Goal: Task Accomplishment & Management: Use online tool/utility

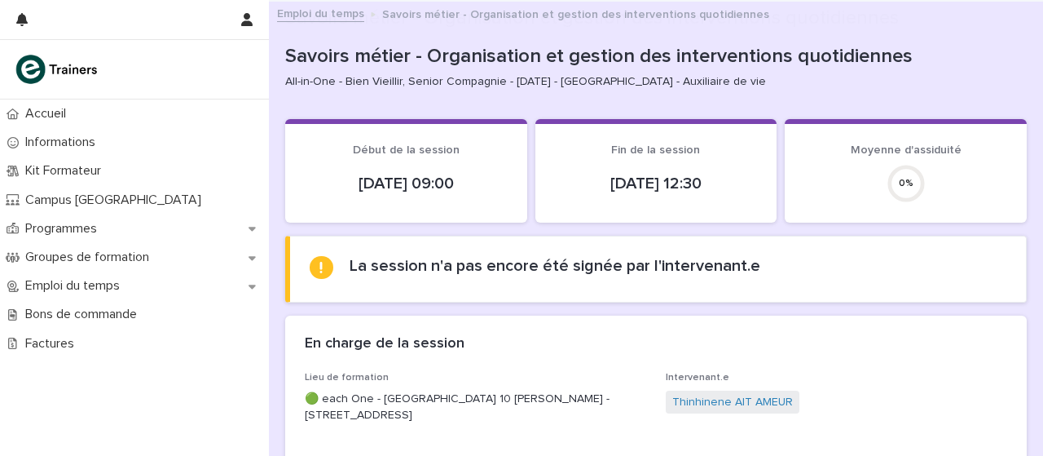
scroll to position [310, 0]
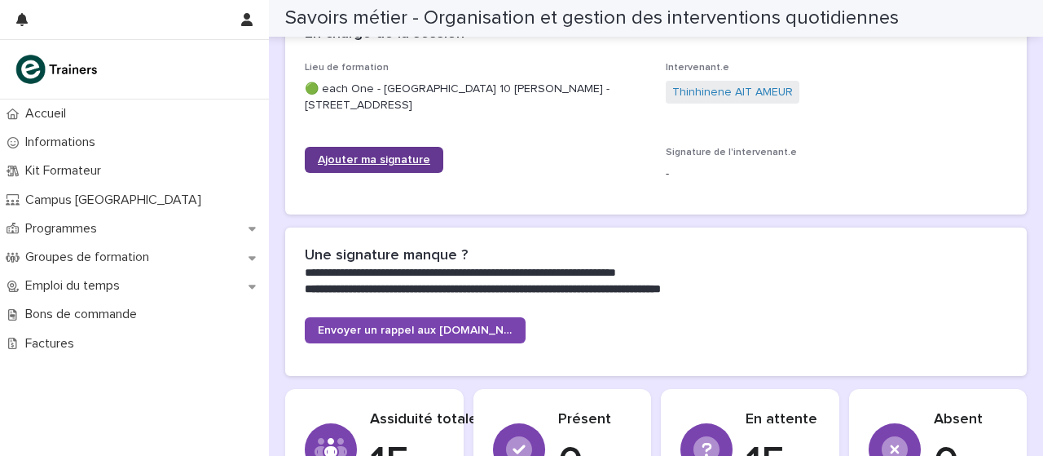
click at [322, 165] on link "Ajouter ma signature" at bounding box center [374, 160] width 139 height 26
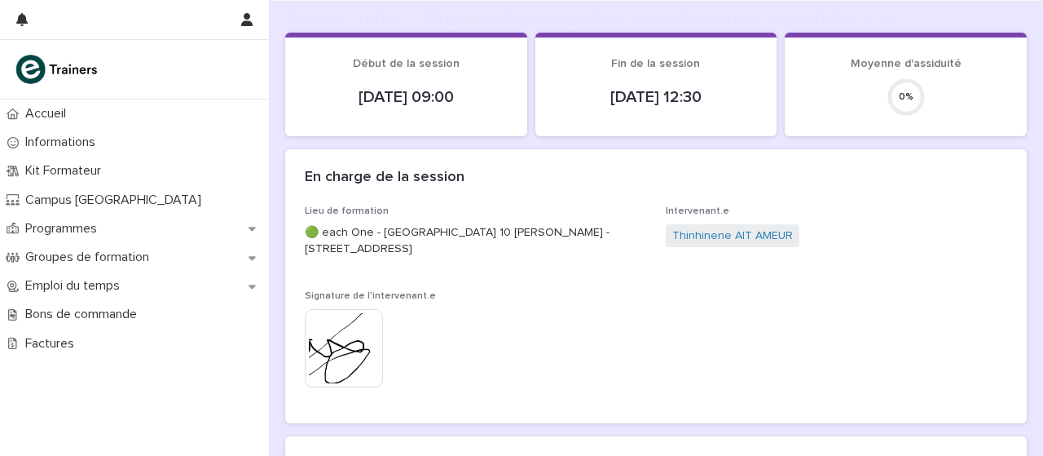
scroll to position [427, 0]
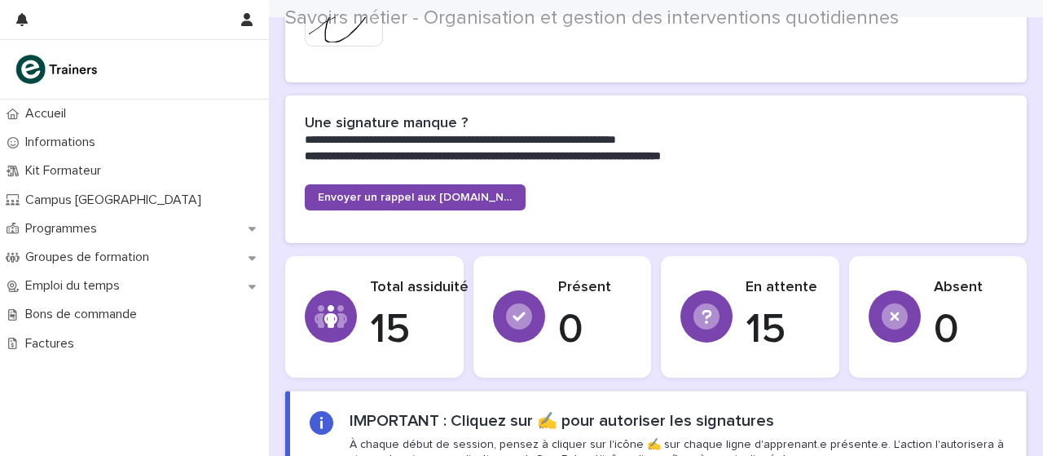
click at [492, 203] on font "Envoyer un rappel aux [DOMAIN_NAME]" at bounding box center [424, 197] width 213 height 11
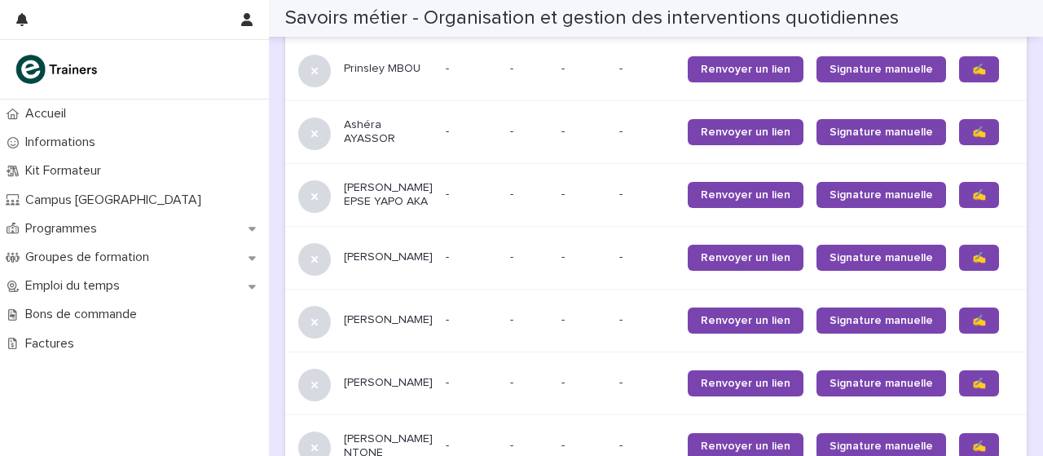
scroll to position [1044, 0]
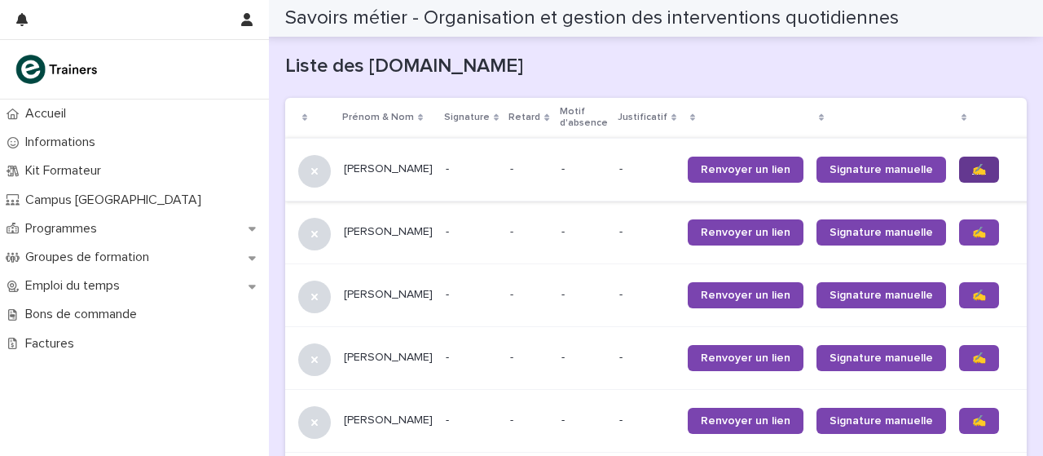
click at [959, 178] on link "✍️" at bounding box center [979, 169] width 40 height 26
click at [959, 240] on link "✍️" at bounding box center [979, 232] width 40 height 26
click at [972, 289] on font "✍️" at bounding box center [979, 294] width 14 height 11
click at [959, 362] on link "✍️" at bounding box center [979, 358] width 40 height 26
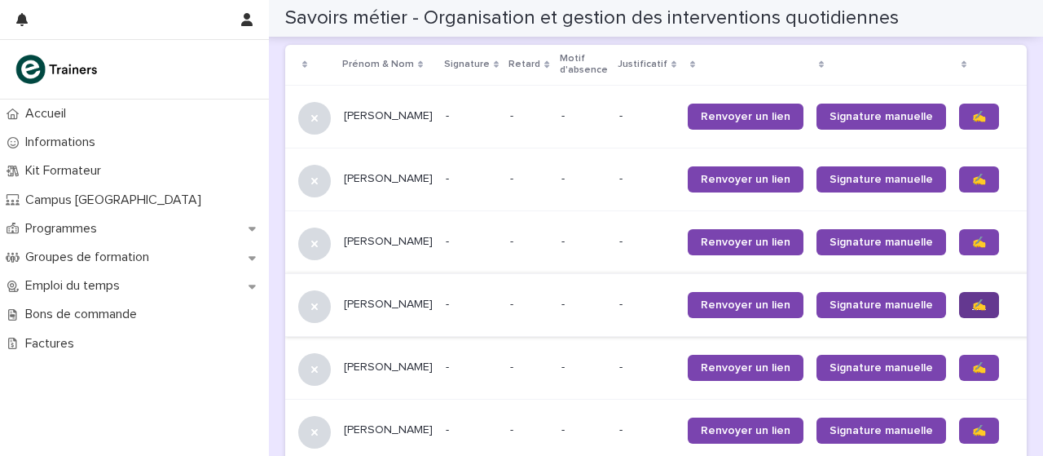
scroll to position [1107, 0]
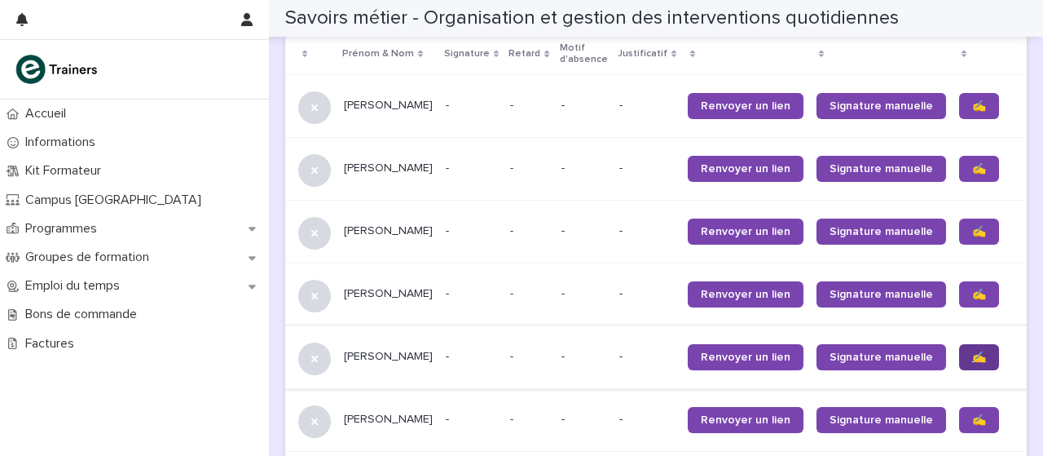
click at [959, 363] on link "✍️" at bounding box center [979, 357] width 40 height 26
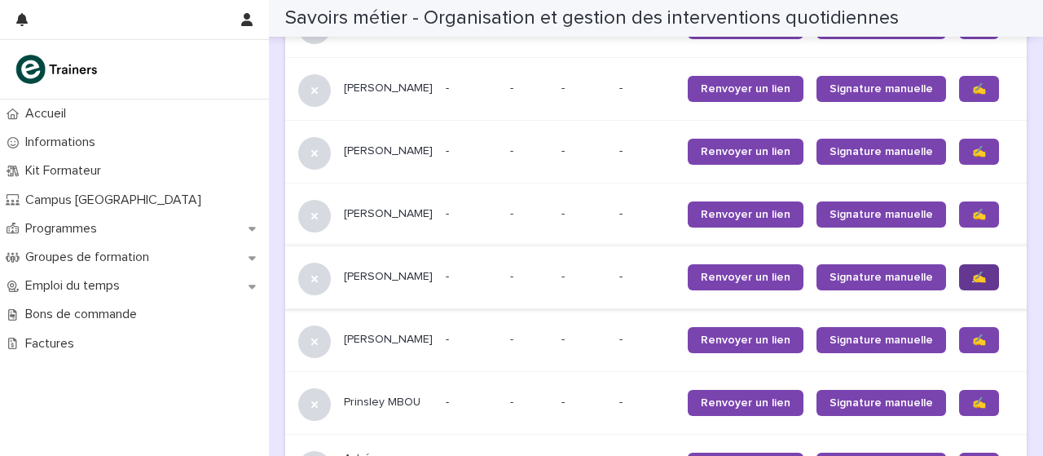
scroll to position [1200, 0]
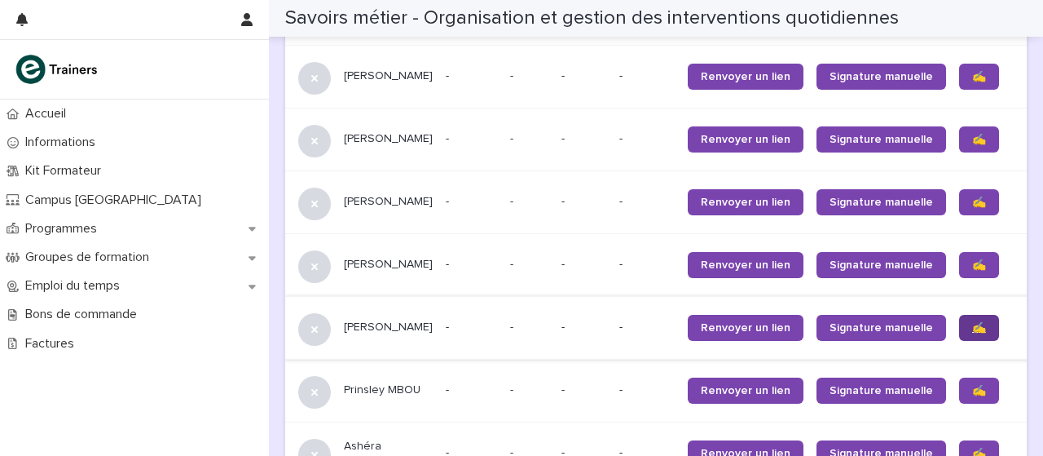
click at [959, 336] on link "✍️" at bounding box center [979, 328] width 40 height 26
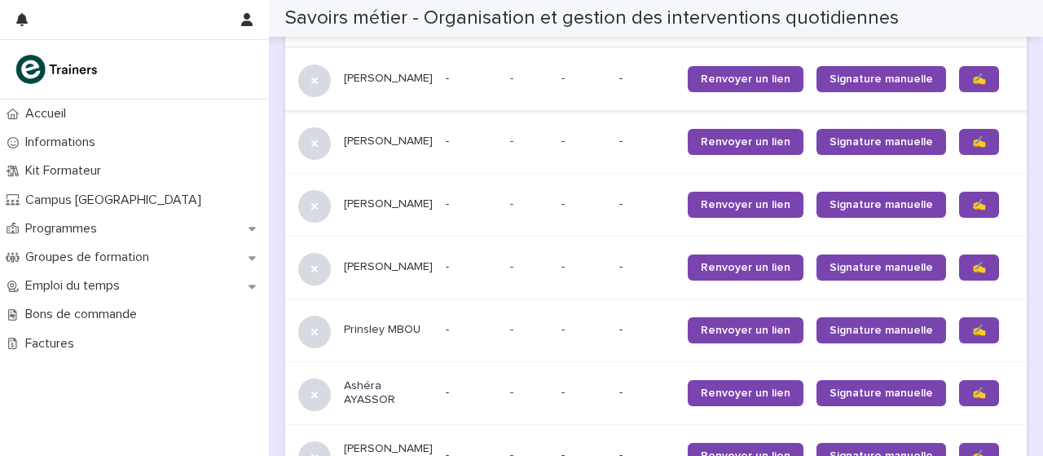
scroll to position [1280, 0]
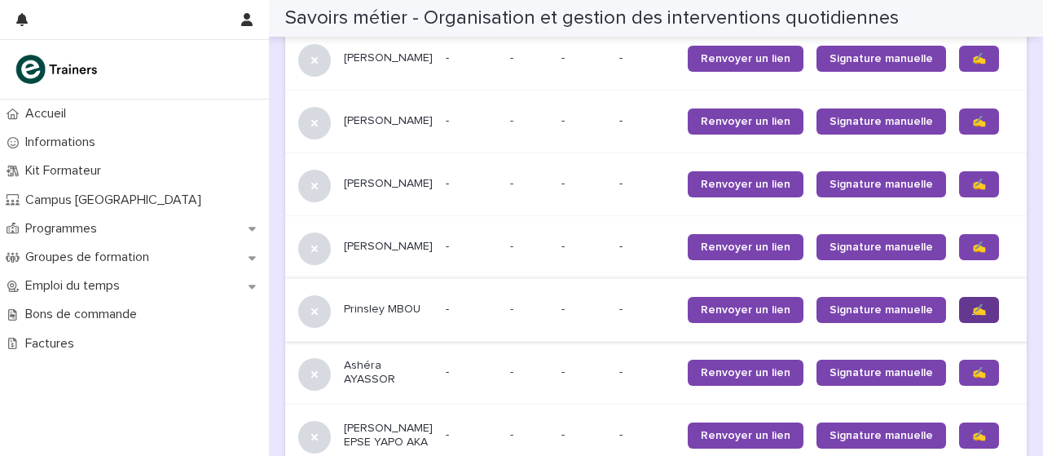
click at [972, 307] on font "✍️" at bounding box center [979, 309] width 14 height 11
click at [972, 373] on font "✍️" at bounding box center [979, 372] width 14 height 11
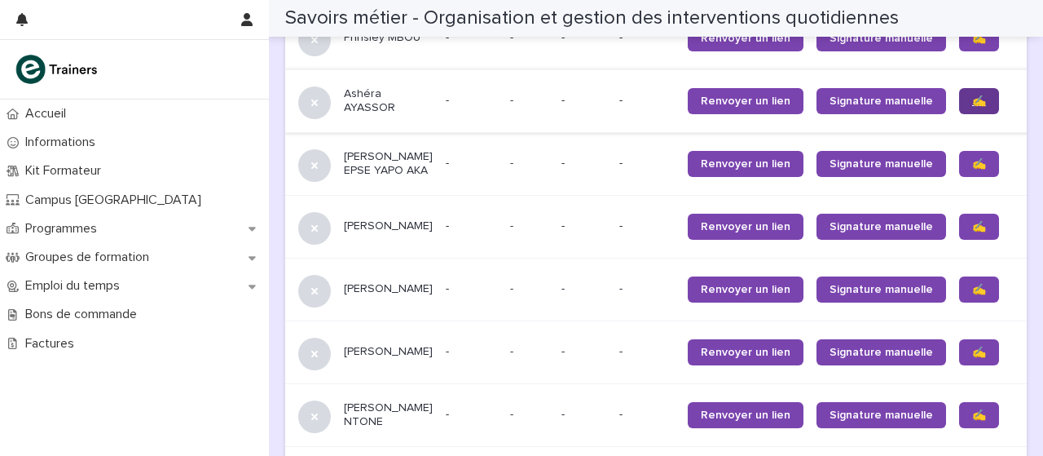
scroll to position [1558, 0]
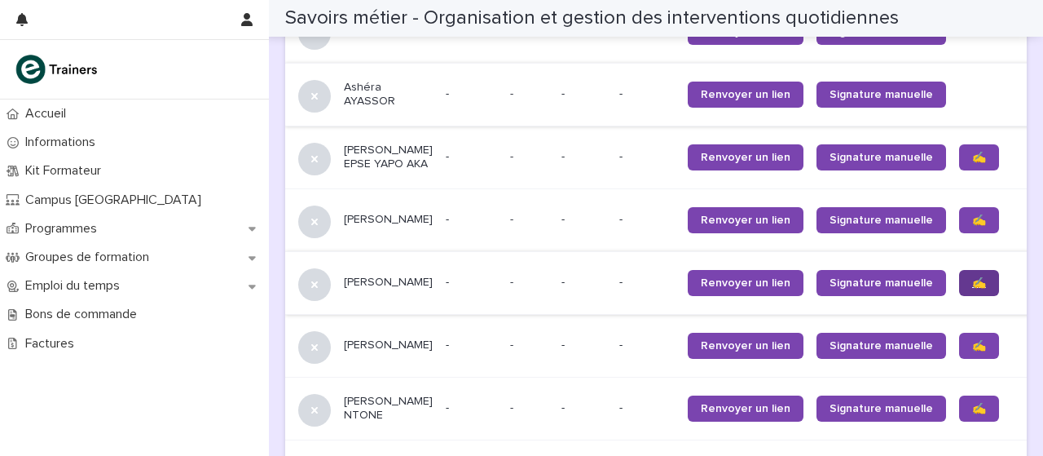
click at [959, 296] on link "✍️" at bounding box center [979, 283] width 40 height 26
click at [972, 351] on font "✍️" at bounding box center [979, 345] width 14 height 11
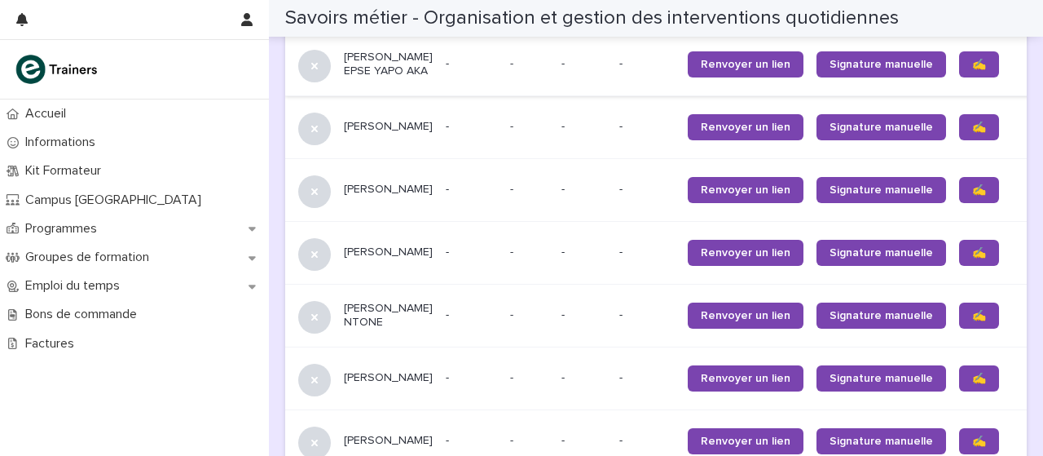
scroll to position [1652, 0]
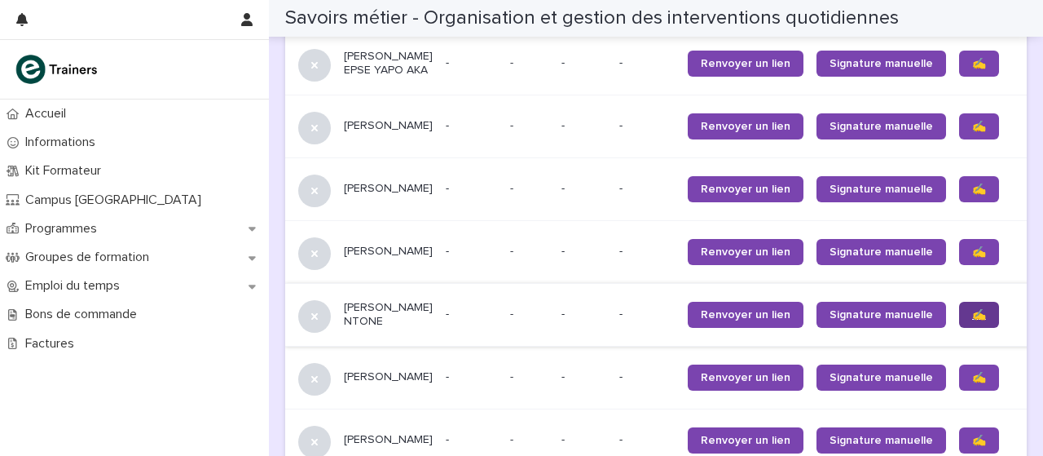
click at [972, 320] on font "✍️" at bounding box center [979, 314] width 14 height 11
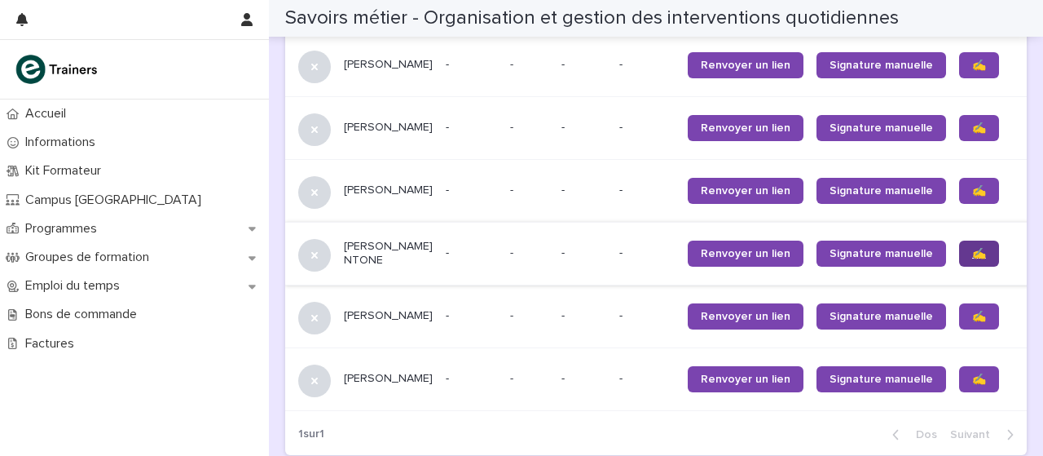
scroll to position [1727, 0]
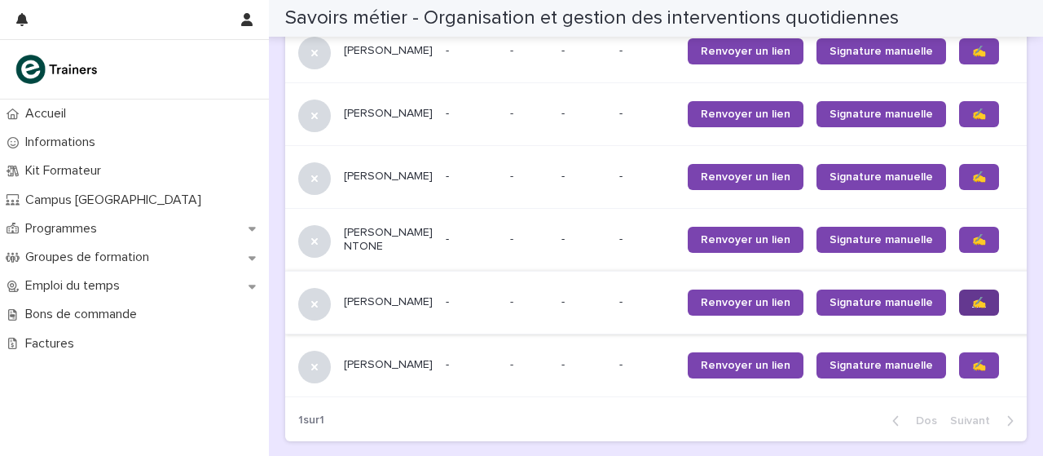
click at [959, 315] on link "✍️" at bounding box center [979, 302] width 40 height 26
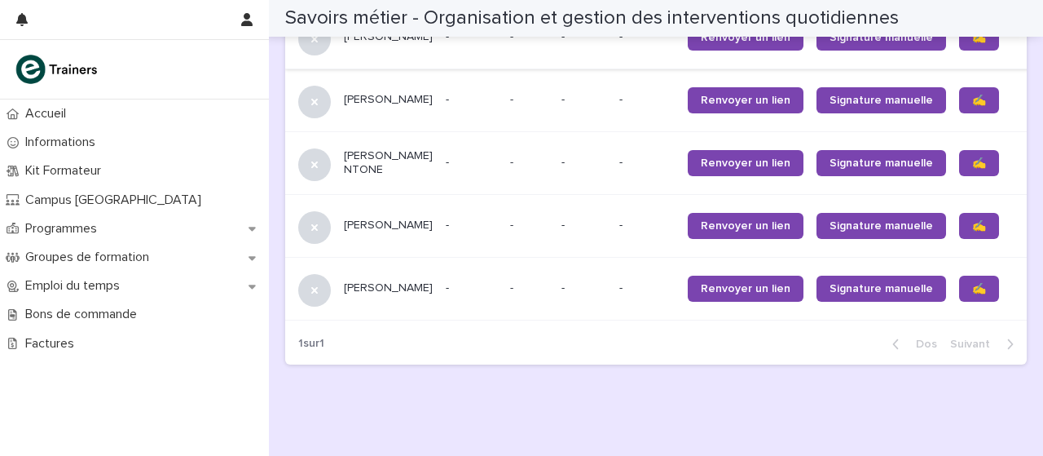
scroll to position [1804, 0]
